Goal: Check status: Check status

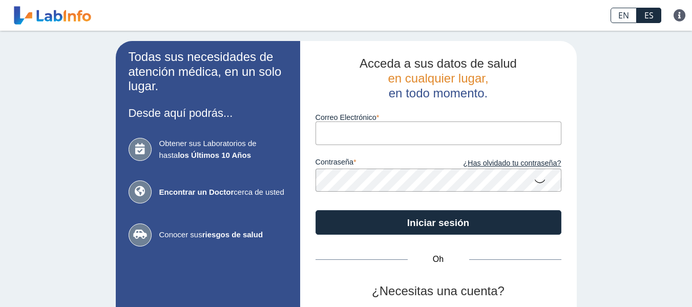
type input "[EMAIL_ADDRESS][DOMAIN_NAME]"
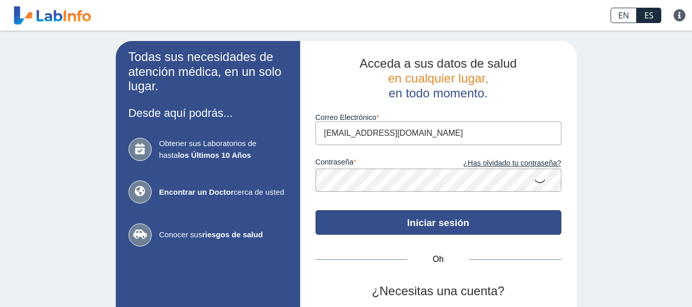
drag, startPoint x: 0, startPoint y: 0, endPoint x: 436, endPoint y: 220, distance: 488.5
click at [436, 220] on font "Iniciar sesión" at bounding box center [438, 222] width 62 height 11
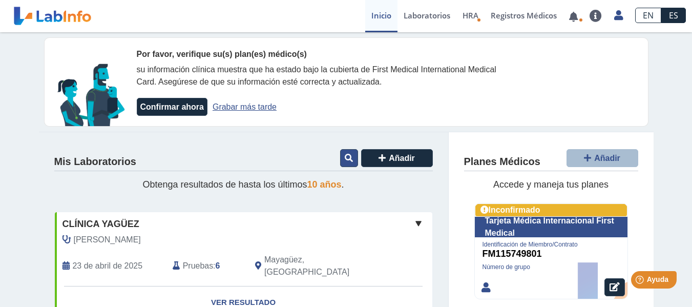
click at [340, 157] on button at bounding box center [349, 158] width 18 height 18
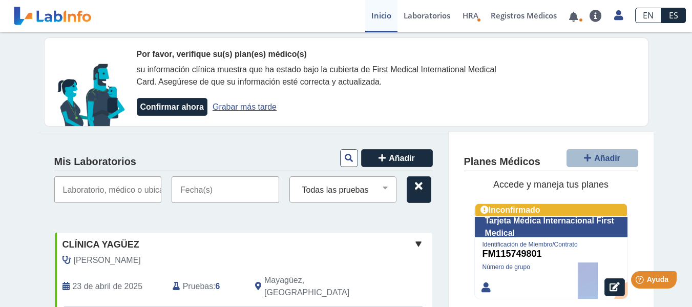
click at [86, 191] on input "text" at bounding box center [108, 189] width 108 height 27
type input "[PERSON_NAME]"
click at [184, 186] on input "text" at bounding box center [226, 189] width 108 height 27
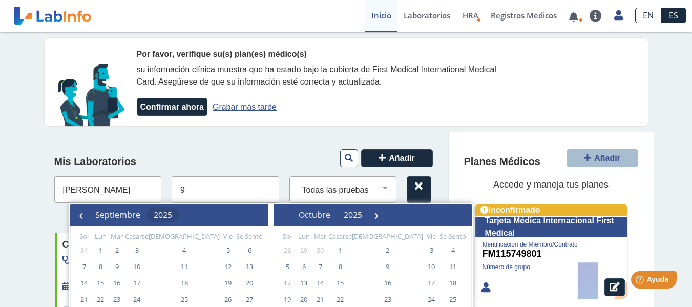
type input "9"
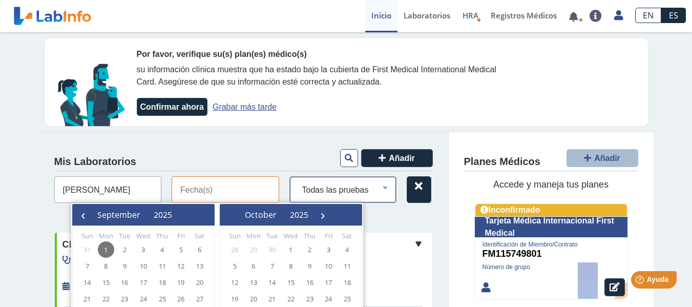
click at [323, 195] on select "Todas las pruebas (w)-proteína de otra fuente aldolasa alt ast panel metabólico…" at bounding box center [347, 189] width 98 height 13
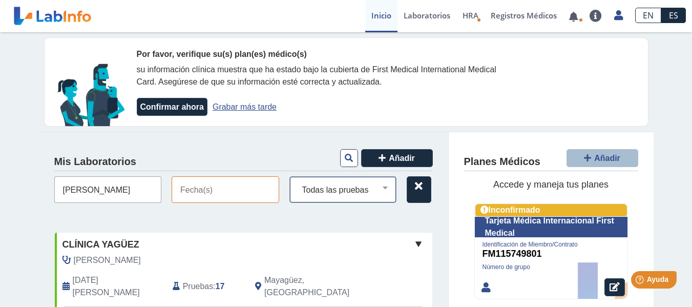
click at [323, 195] on select "Todas las pruebas (w)-proteína de otra fuente aldolasa alt ast panel metabólico…" at bounding box center [347, 189] width 98 height 13
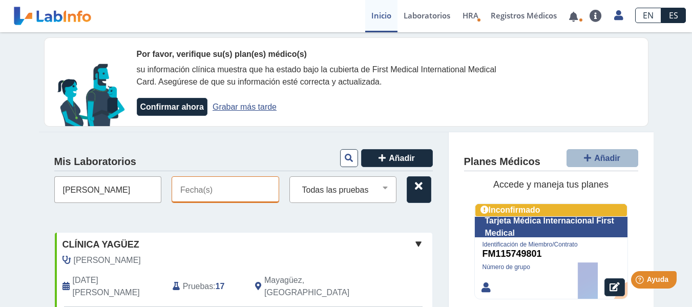
click at [240, 188] on input "text" at bounding box center [226, 189] width 108 height 27
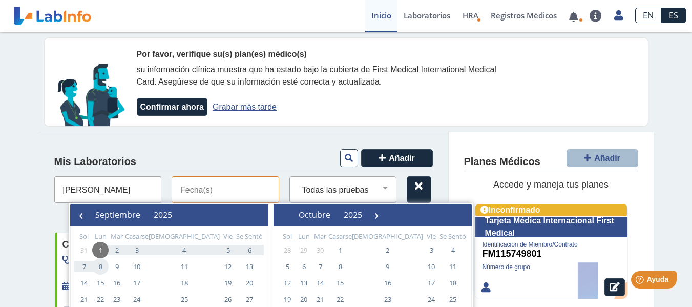
click at [101, 269] on span "8" at bounding box center [100, 266] width 16 height 16
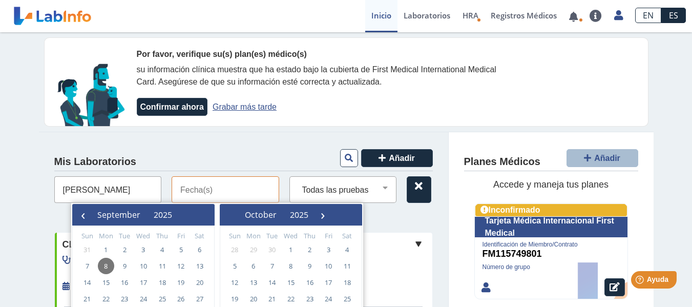
click at [101, 269] on span "8" at bounding box center [106, 266] width 16 height 16
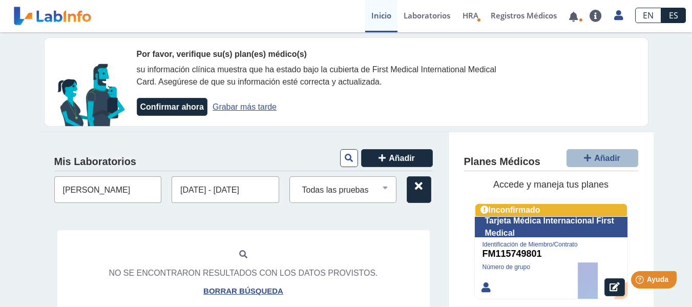
click at [252, 192] on input "[DATE] - [DATE]" at bounding box center [226, 189] width 108 height 27
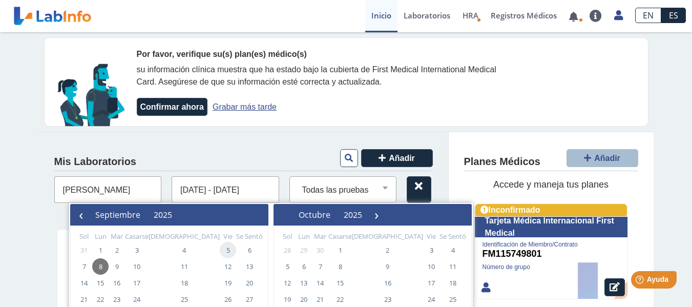
click at [220, 249] on span "5" at bounding box center [228, 250] width 16 height 16
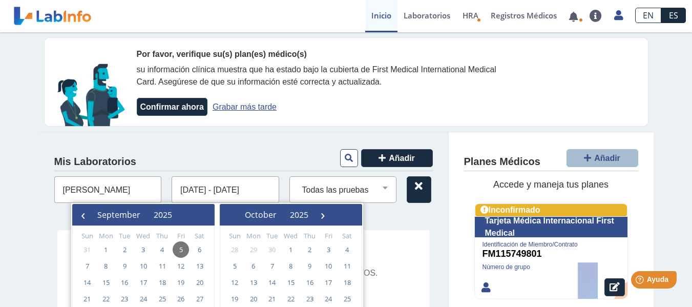
click at [180, 249] on span "5" at bounding box center [181, 249] width 16 height 16
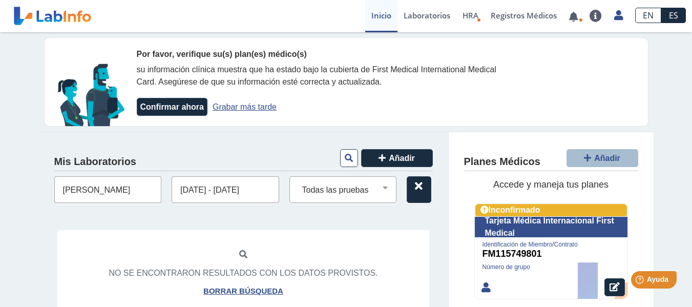
click at [180, 249] on div "No se encontraron resultados con los datos provistos. Borrar búsqueda" at bounding box center [243, 272] width 373 height 86
click at [263, 186] on input "[DATE] - [DATE]" at bounding box center [226, 189] width 108 height 27
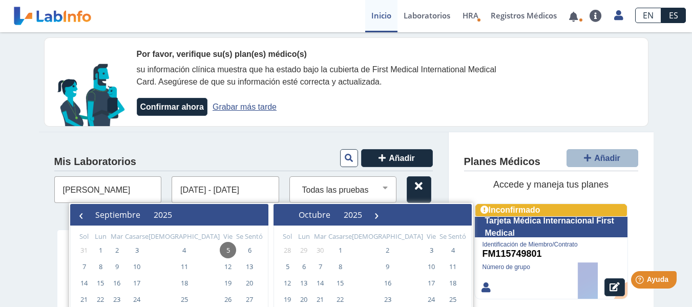
click at [263, 188] on input "[DATE] - [DATE]" at bounding box center [226, 189] width 108 height 27
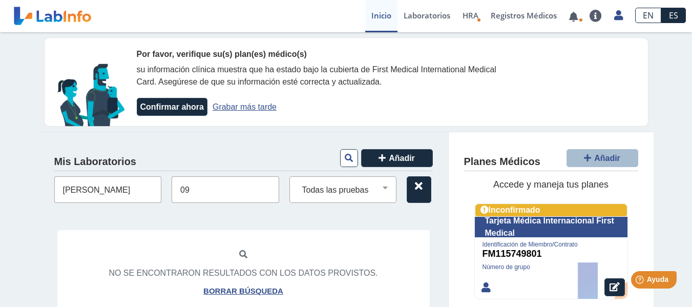
type input "0"
click at [197, 189] on input "text" at bounding box center [226, 189] width 108 height 27
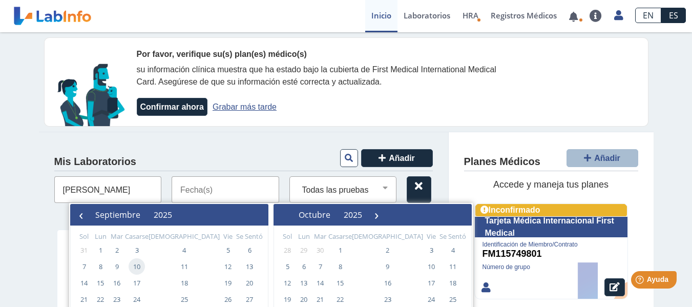
click at [138, 266] on span "10" at bounding box center [137, 266] width 16 height 16
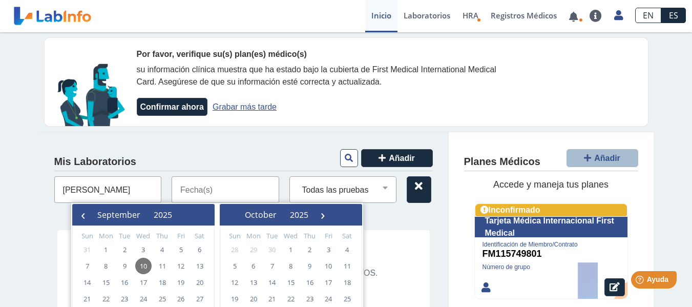
click at [138, 266] on span "10" at bounding box center [143, 266] width 16 height 16
type input "[DATE] - [DATE]"
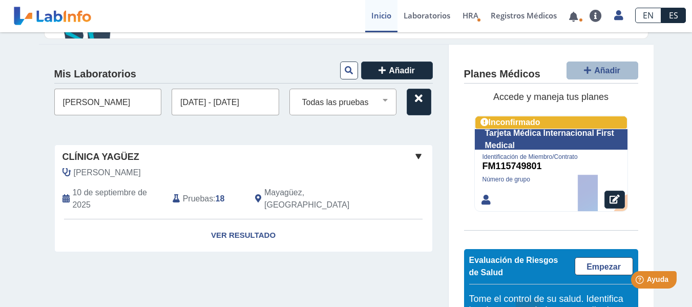
scroll to position [87, 0]
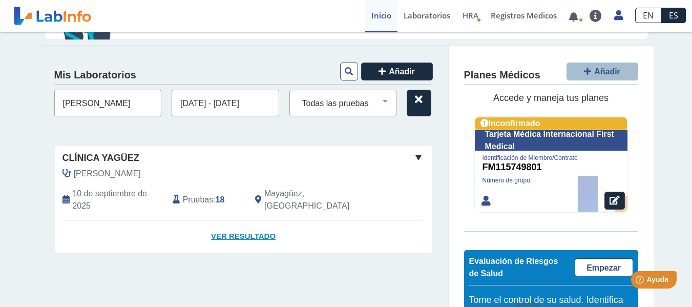
click at [234, 238] on font "Ver resultado" at bounding box center [243, 235] width 65 height 9
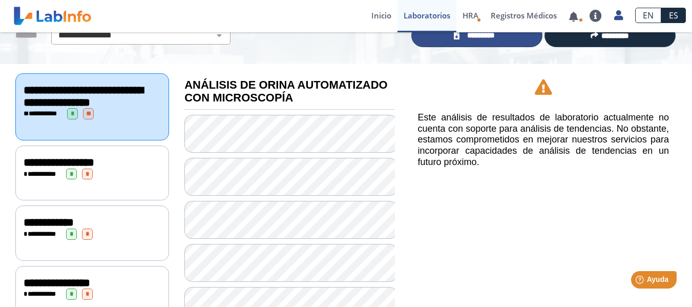
click at [481, 39] on font "*********" at bounding box center [481, 35] width 28 height 8
click at [486, 37] on font "*********" at bounding box center [481, 35] width 28 height 8
